Goal: Task Accomplishment & Management: Manage account settings

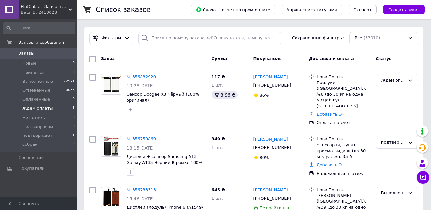
click at [45, 109] on span "Ждем оплаты" at bounding box center [37, 108] width 31 height 6
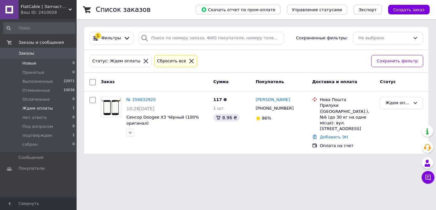
click at [34, 64] on span "Новые" at bounding box center [29, 63] width 14 height 6
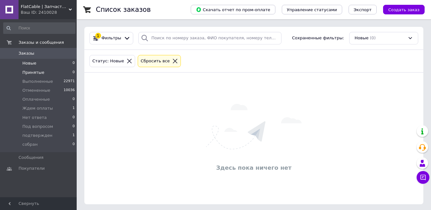
click at [38, 74] on span "Принятые" at bounding box center [33, 73] width 22 height 6
click at [33, 63] on span "Новые" at bounding box center [29, 63] width 14 height 6
click at [42, 73] on li "Принятые 0" at bounding box center [39, 72] width 79 height 9
click at [38, 64] on li "Новые 0" at bounding box center [39, 63] width 79 height 9
click at [36, 11] on div "Ваш ID: 2410028" at bounding box center [49, 13] width 56 height 6
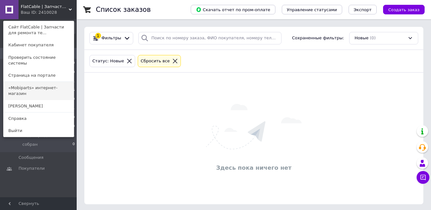
click at [34, 82] on link "«Mobiparts» интернет-магазин" at bounding box center [39, 91] width 70 height 18
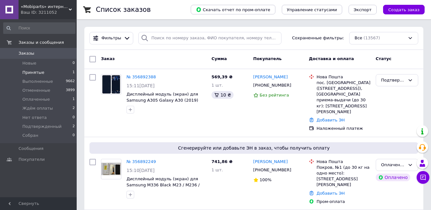
click at [31, 73] on span "Принятые" at bounding box center [33, 73] width 22 height 6
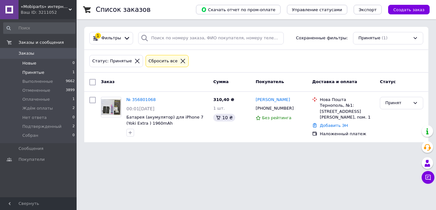
click at [34, 66] on span "Новые" at bounding box center [29, 63] width 14 height 6
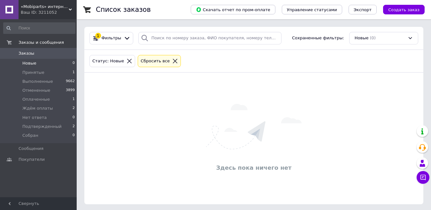
click at [43, 6] on span "«Mobiparts» интернет-магазин" at bounding box center [45, 7] width 48 height 6
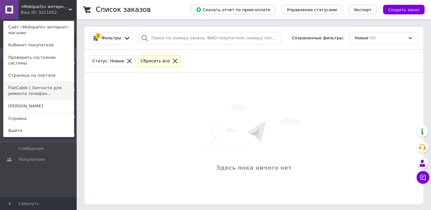
click at [33, 86] on link "FlatCable | Запчасти для ремонта телефон..." at bounding box center [39, 91] width 70 height 18
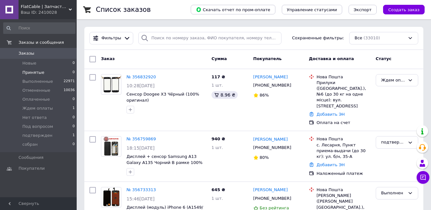
click at [35, 72] on span "Принятые" at bounding box center [33, 73] width 22 height 6
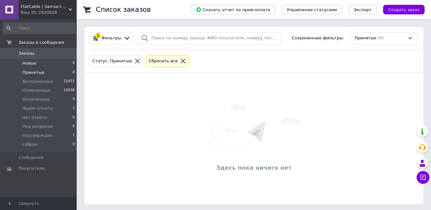
click at [26, 64] on span "Новые" at bounding box center [29, 63] width 14 height 6
click at [33, 64] on span "Новые" at bounding box center [29, 63] width 14 height 6
click at [35, 70] on span "Принятые" at bounding box center [33, 73] width 22 height 6
click at [34, 66] on span "Новые" at bounding box center [29, 63] width 14 height 6
click at [33, 72] on span "Принятые" at bounding box center [33, 73] width 22 height 6
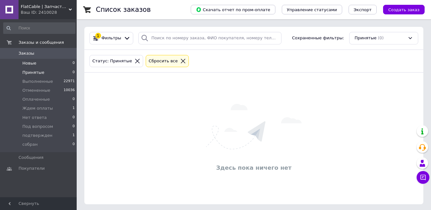
click at [31, 64] on span "Новые" at bounding box center [29, 63] width 14 height 6
click at [26, 74] on span "Принятые" at bounding box center [33, 73] width 22 height 6
click at [30, 63] on span "Новые" at bounding box center [29, 63] width 14 height 6
click at [34, 8] on span "FlatCable | Запчасти для ремонта телефонов" at bounding box center [45, 7] width 48 height 6
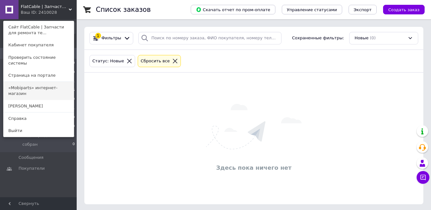
click at [35, 85] on link "«Mobiparts» интернет-магазин" at bounding box center [39, 91] width 70 height 18
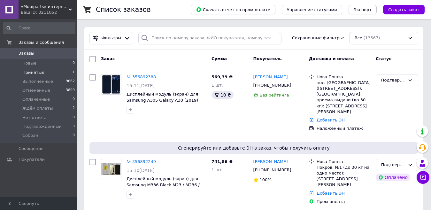
click at [37, 73] on span "Принятые" at bounding box center [33, 73] width 22 height 6
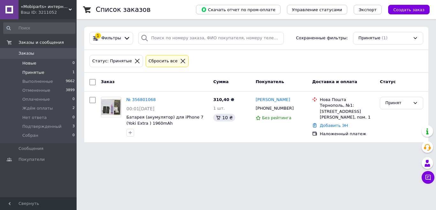
click at [25, 64] on span "Новые" at bounding box center [29, 63] width 14 height 6
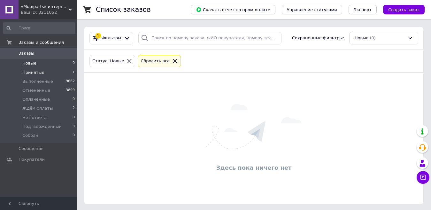
click at [25, 71] on span "Принятые" at bounding box center [33, 73] width 22 height 6
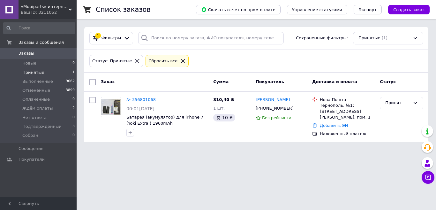
click at [40, 6] on span "«Mobiparts» интернет-магазин" at bounding box center [45, 7] width 48 height 6
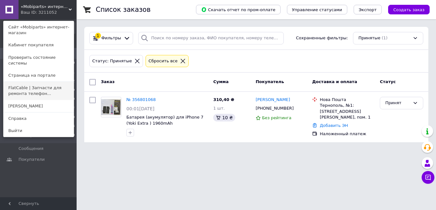
click at [26, 84] on link "FlatCable | Запчасти для ремонта телефон..." at bounding box center [39, 91] width 70 height 18
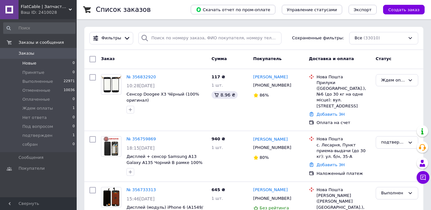
click at [32, 64] on span "Новые" at bounding box center [29, 63] width 14 height 6
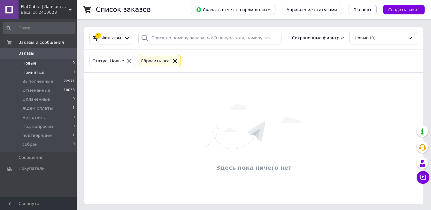
click at [36, 70] on span "Принятые" at bounding box center [33, 73] width 22 height 6
click at [37, 65] on li "Новые 0" at bounding box center [39, 63] width 79 height 9
click at [40, 8] on span "FlatCable | Запчасти для ремонта телефонов" at bounding box center [45, 7] width 48 height 6
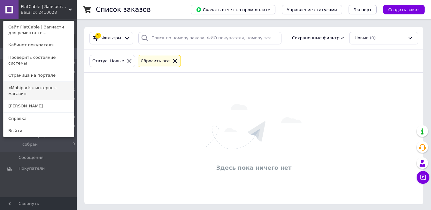
click at [49, 82] on link "«Mobiparts» интернет-магазин" at bounding box center [39, 91] width 70 height 18
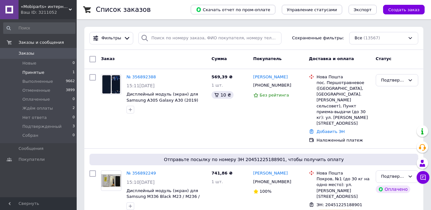
click at [39, 72] on span "Принятые" at bounding box center [33, 73] width 22 height 6
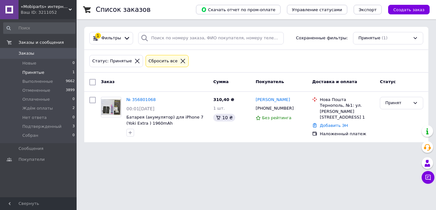
click at [36, 71] on span "Принятые" at bounding box center [33, 73] width 22 height 6
click at [34, 62] on span "Новые" at bounding box center [29, 63] width 14 height 6
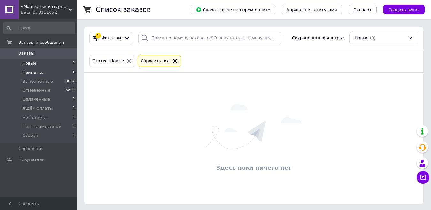
click at [38, 70] on span "Принятые" at bounding box center [33, 73] width 22 height 6
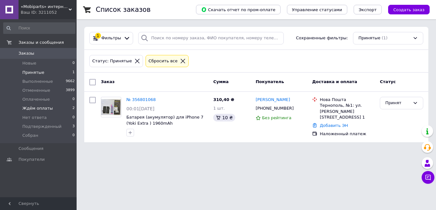
click at [43, 108] on span "Ждём оплаты" at bounding box center [37, 108] width 31 height 6
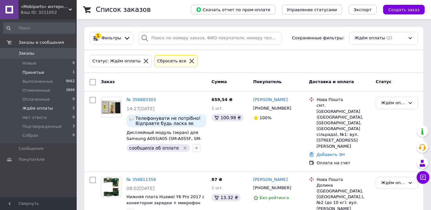
click at [33, 73] on span "Принятые" at bounding box center [33, 73] width 22 height 6
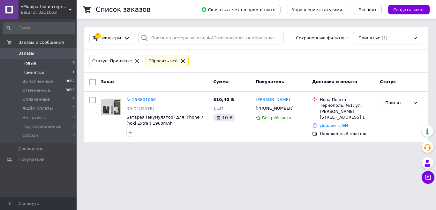
click at [35, 65] on span "Новые" at bounding box center [29, 63] width 14 height 6
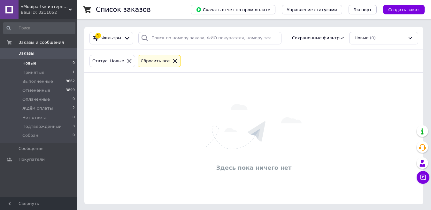
click at [37, 12] on div "Ваш ID: 3211052" at bounding box center [49, 13] width 56 height 6
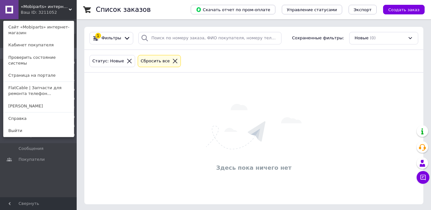
click at [40, 9] on span "«Mobiparts» интернет-магазин" at bounding box center [45, 7] width 48 height 6
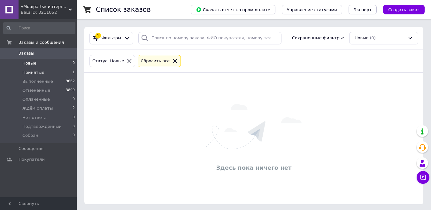
click at [31, 75] on li "Принятые 1" at bounding box center [39, 72] width 79 height 9
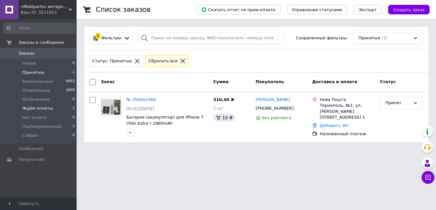
click at [43, 111] on span "Ждём оплаты" at bounding box center [37, 108] width 31 height 6
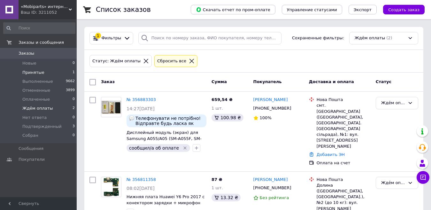
click at [38, 74] on span "Принятые" at bounding box center [33, 73] width 22 height 6
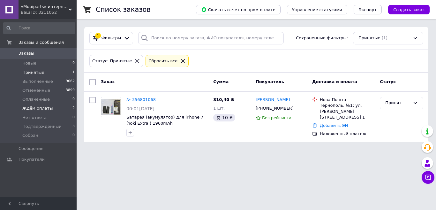
click at [40, 110] on span "Ждём оплаты" at bounding box center [37, 108] width 31 height 6
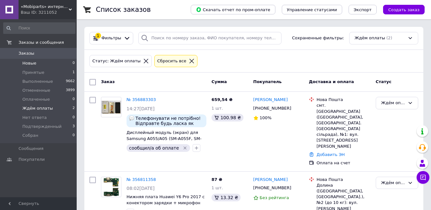
click at [39, 62] on li "Новые 0" at bounding box center [39, 63] width 79 height 9
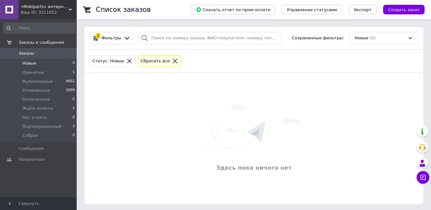
click at [37, 6] on span "«Mobiparts» интернет-магазин" at bounding box center [45, 7] width 48 height 6
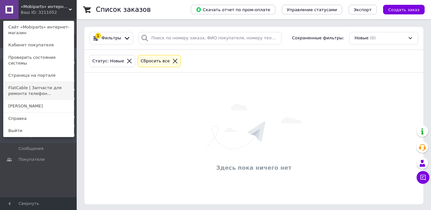
click at [41, 89] on link "FlatCable | Запчасти для ремонта телефон..." at bounding box center [39, 91] width 70 height 18
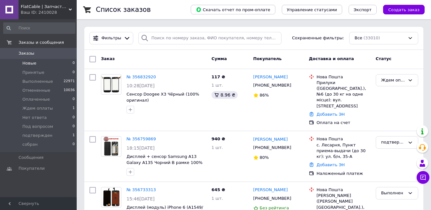
click at [27, 63] on span "Новые" at bounding box center [29, 63] width 14 height 6
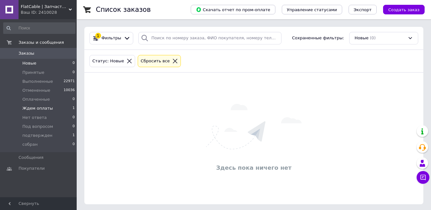
click at [38, 107] on span "Ждем оплаты" at bounding box center [37, 108] width 31 height 6
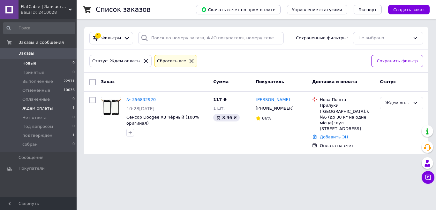
click at [29, 65] on span "Новые" at bounding box center [29, 63] width 14 height 6
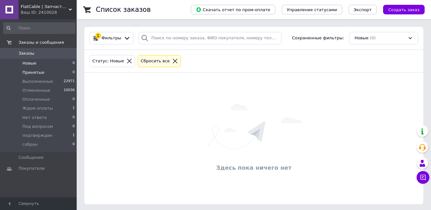
click at [37, 71] on span "Принятые" at bounding box center [33, 73] width 22 height 6
click at [38, 108] on span "Ждем оплаты" at bounding box center [37, 108] width 31 height 6
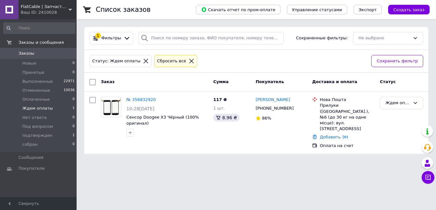
click at [46, 11] on div "Ваш ID: 2410028" at bounding box center [49, 13] width 56 height 6
click at [28, 12] on div "Ваш ID: 2410028" at bounding box center [49, 13] width 56 height 6
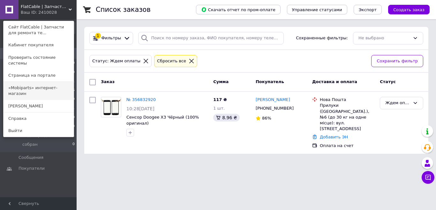
click at [44, 82] on link "«Mobiparts» интернет-магазин" at bounding box center [39, 91] width 70 height 18
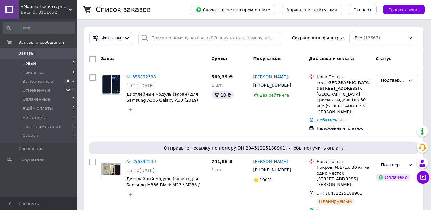
click at [30, 65] on span "Новые" at bounding box center [29, 63] width 14 height 6
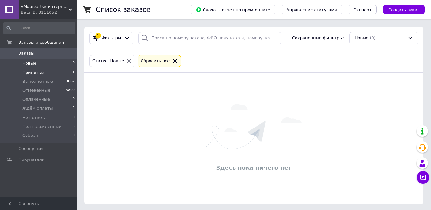
click at [30, 71] on span "Принятые" at bounding box center [33, 73] width 22 height 6
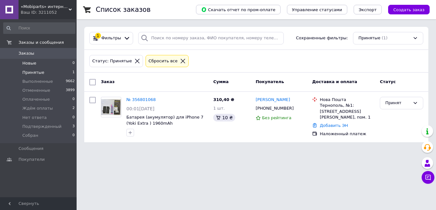
click at [33, 63] on span "Новые" at bounding box center [29, 63] width 14 height 6
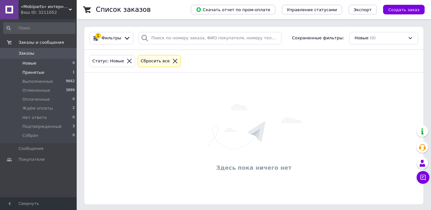
click at [33, 71] on span "Принятые" at bounding box center [33, 73] width 22 height 6
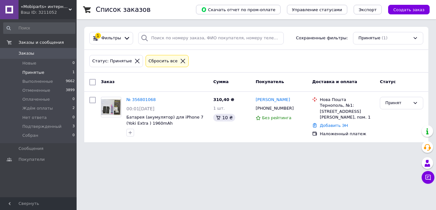
click at [43, 12] on div "Ваш ID: 3211052" at bounding box center [49, 13] width 56 height 6
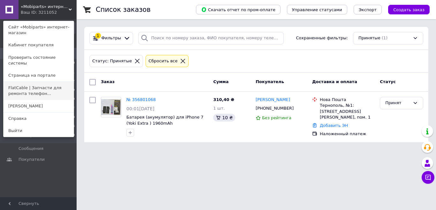
click at [36, 90] on link "FlatCable | Запчасти для ремонта телефон..." at bounding box center [39, 91] width 70 height 18
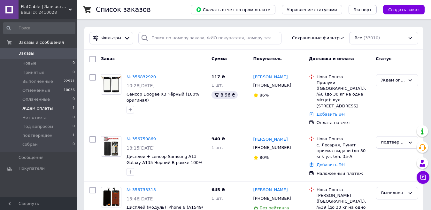
click at [33, 107] on span "Ждем оплаты" at bounding box center [37, 108] width 31 height 6
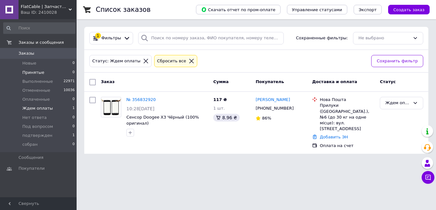
click at [30, 70] on span "Принятые" at bounding box center [33, 73] width 22 height 6
